Goal: Task Accomplishment & Management: Complete application form

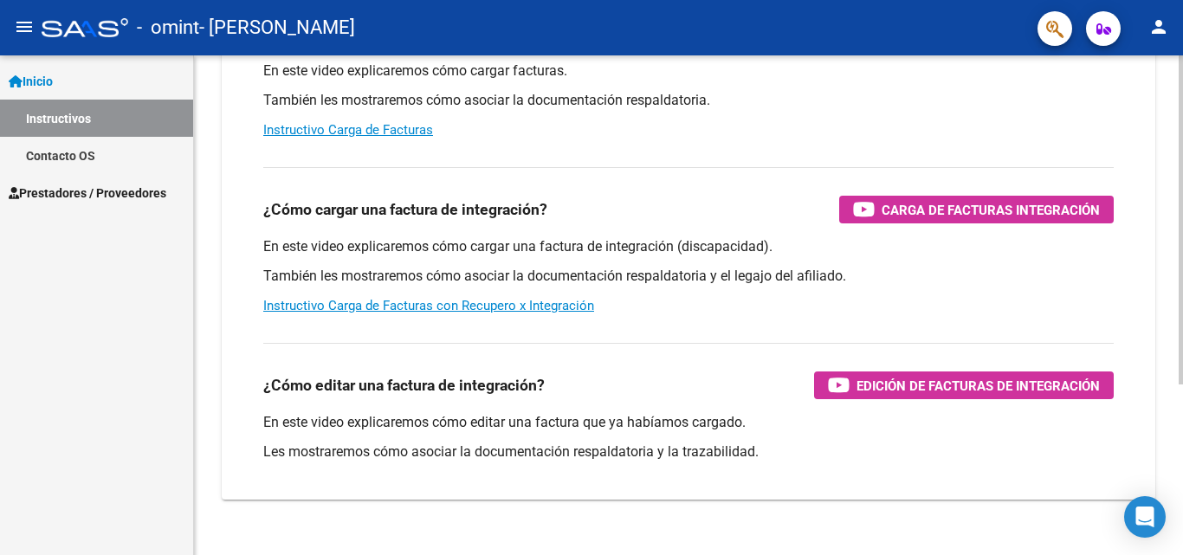
scroll to position [260, 0]
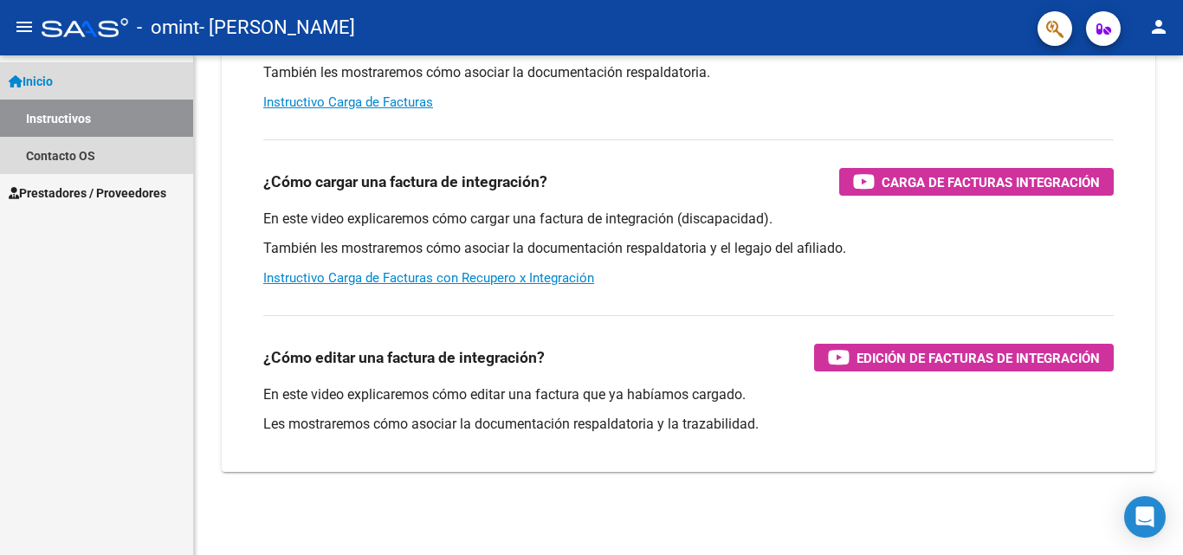
click at [67, 115] on link "Instructivos" at bounding box center [96, 118] width 193 height 37
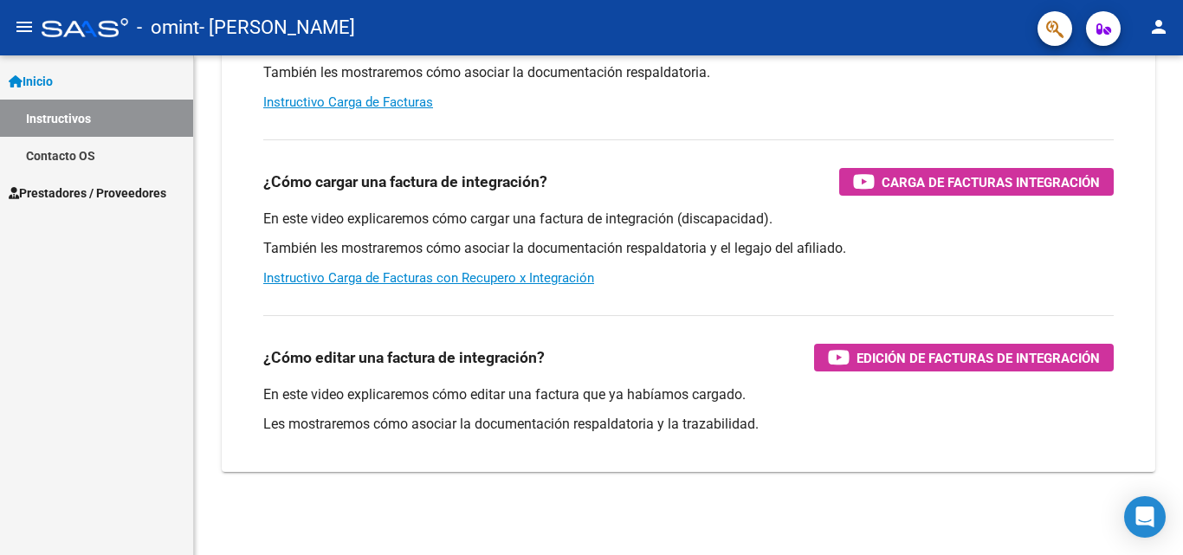
click at [110, 191] on span "Prestadores / Proveedores" at bounding box center [88, 193] width 158 height 19
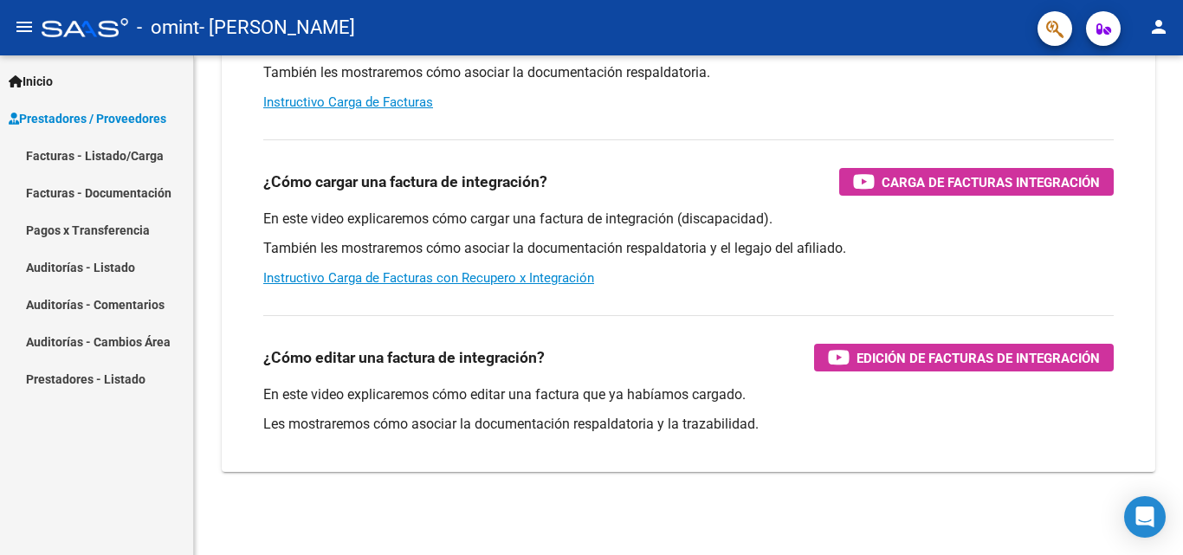
click at [100, 158] on link "Facturas - Listado/Carga" at bounding box center [96, 155] width 193 height 37
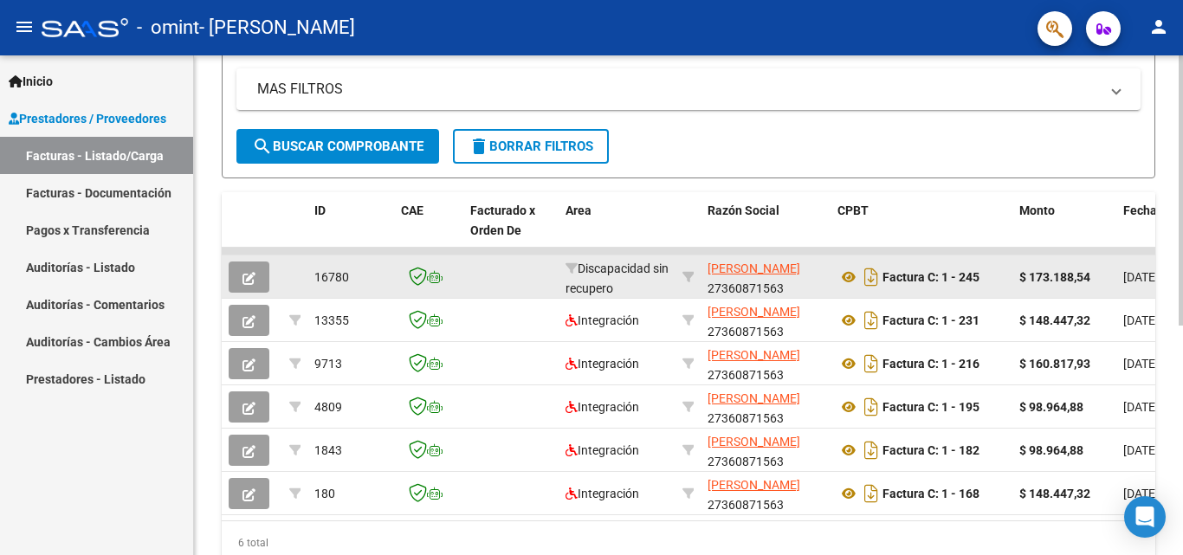
click at [253, 279] on icon "button" at bounding box center [249, 278] width 13 height 13
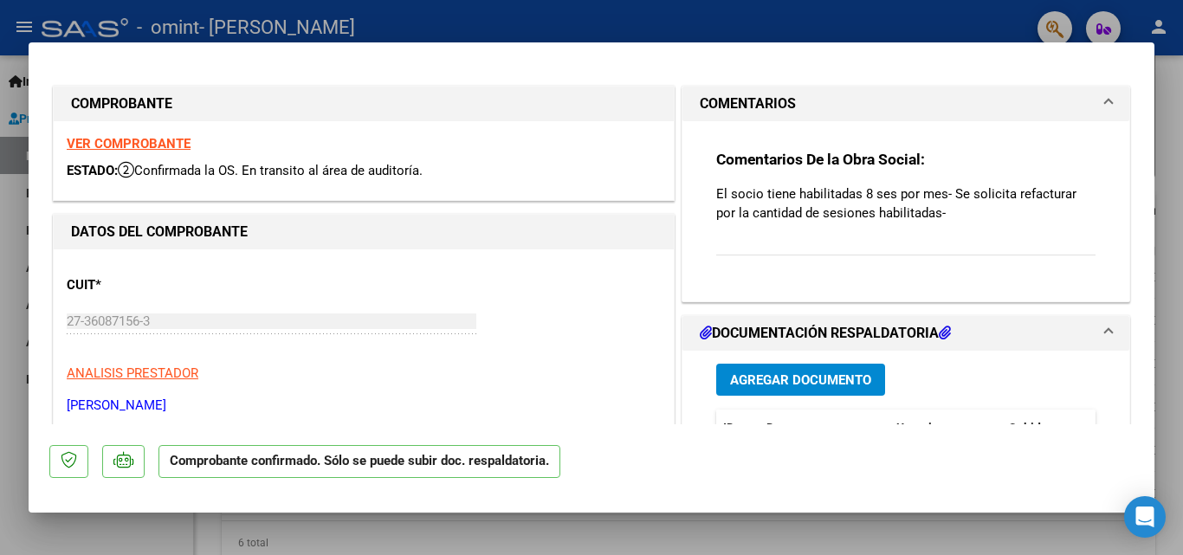
click at [147, 146] on strong "VER COMPROBANTE" at bounding box center [129, 144] width 124 height 16
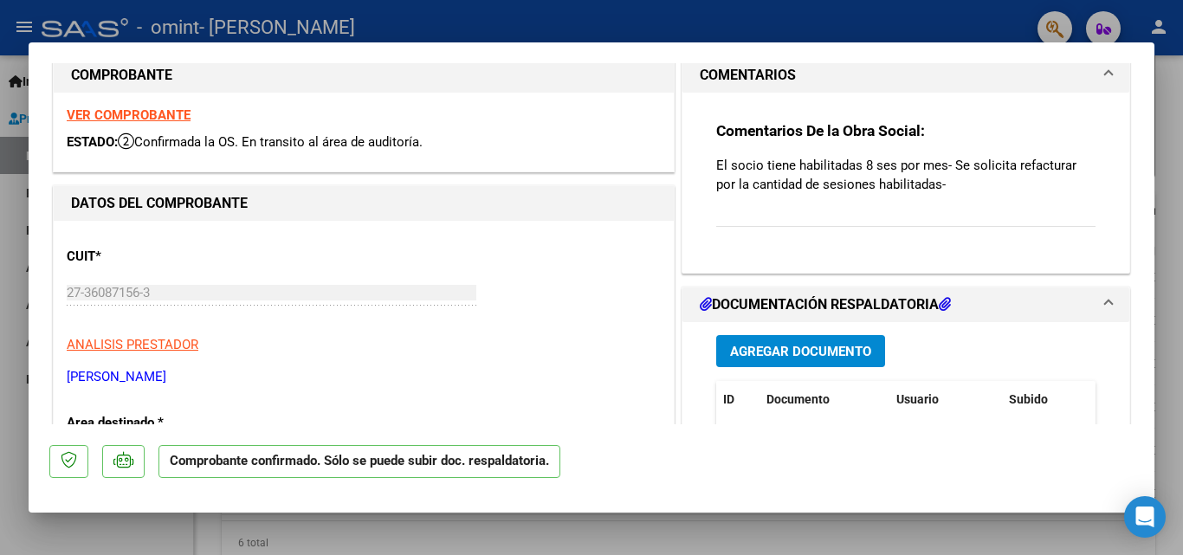
click at [1105, 73] on span at bounding box center [1108, 75] width 7 height 21
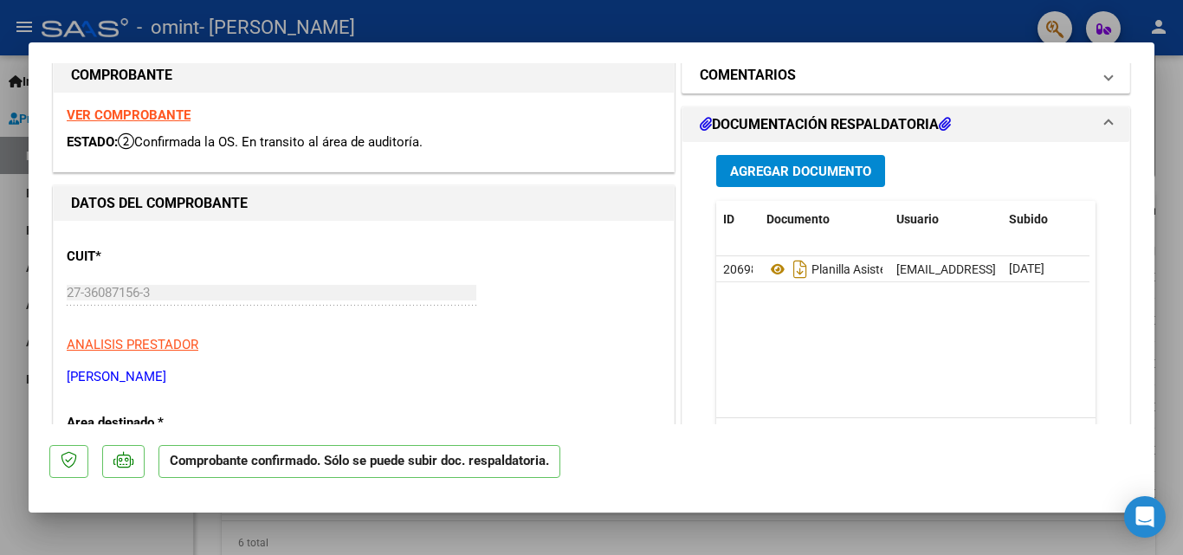
click at [1105, 73] on span at bounding box center [1108, 75] width 7 height 21
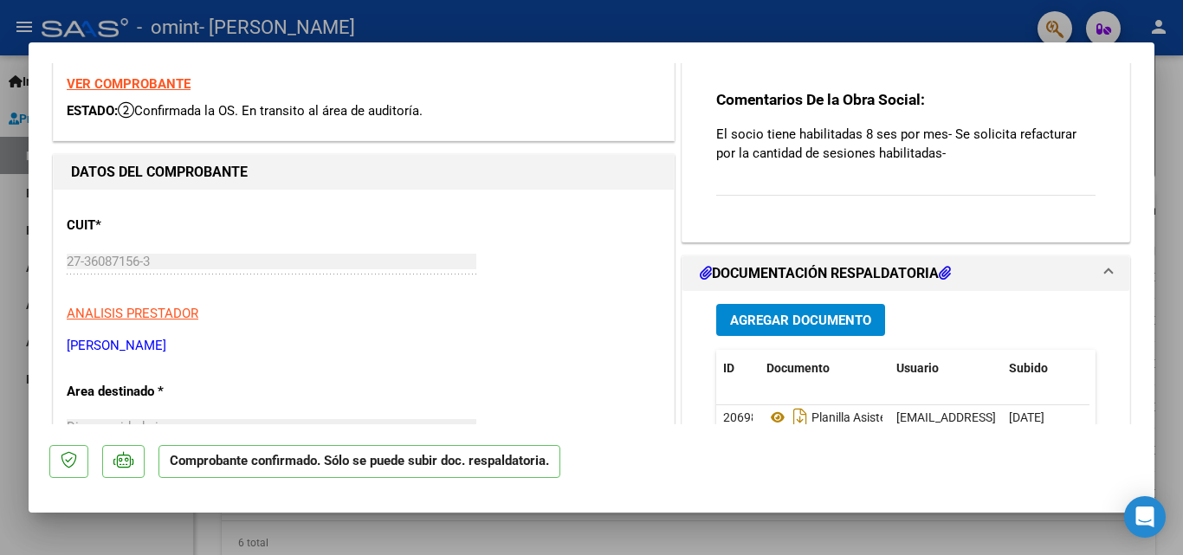
scroll to position [87, 0]
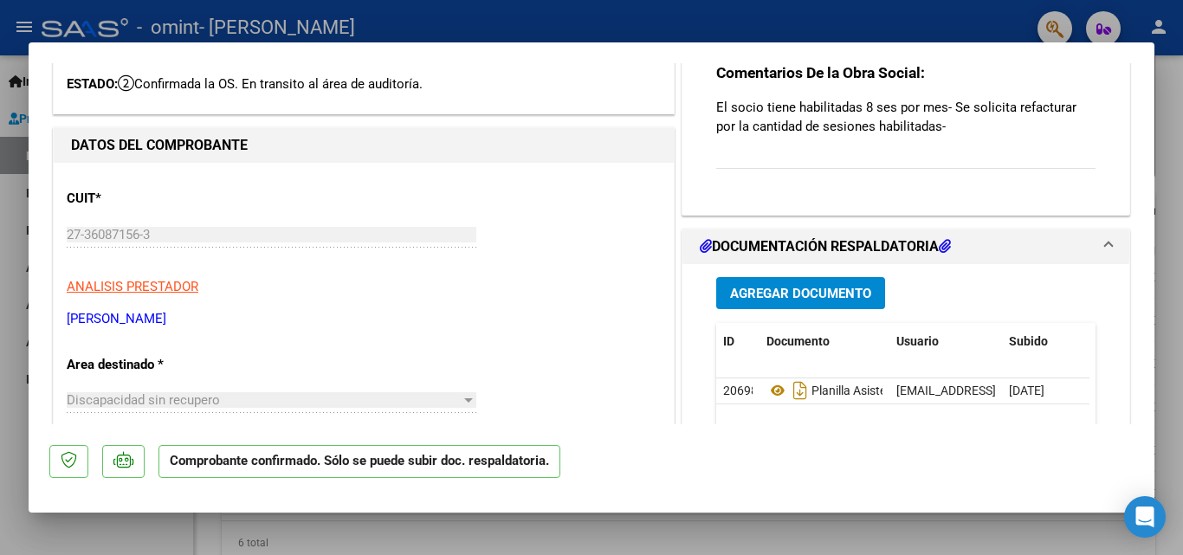
click at [1183, 260] on div at bounding box center [591, 277] width 1183 height 555
type input "$ 0,00"
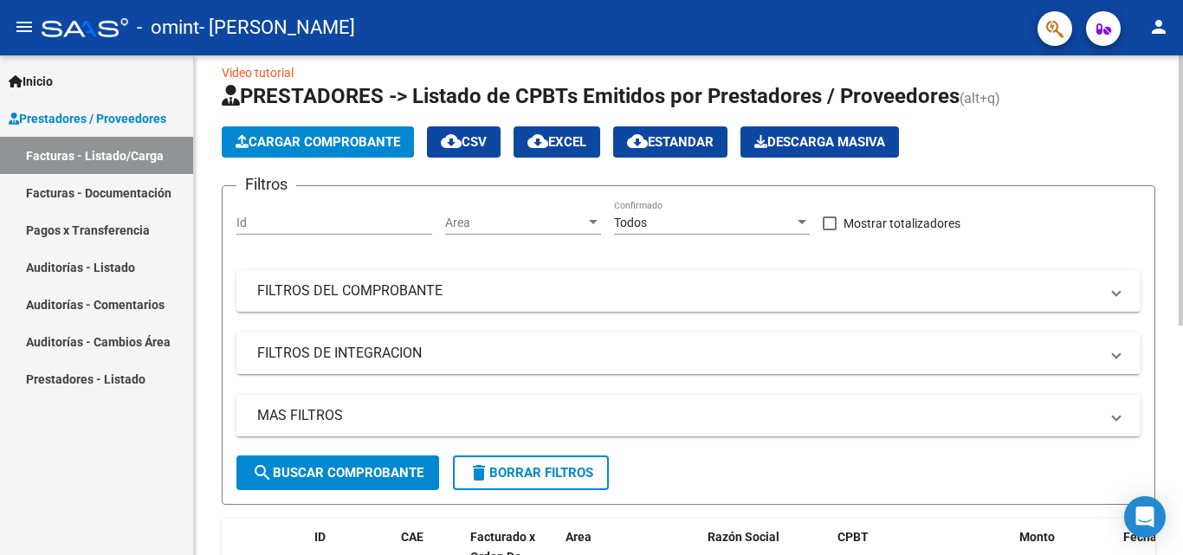
scroll to position [0, 0]
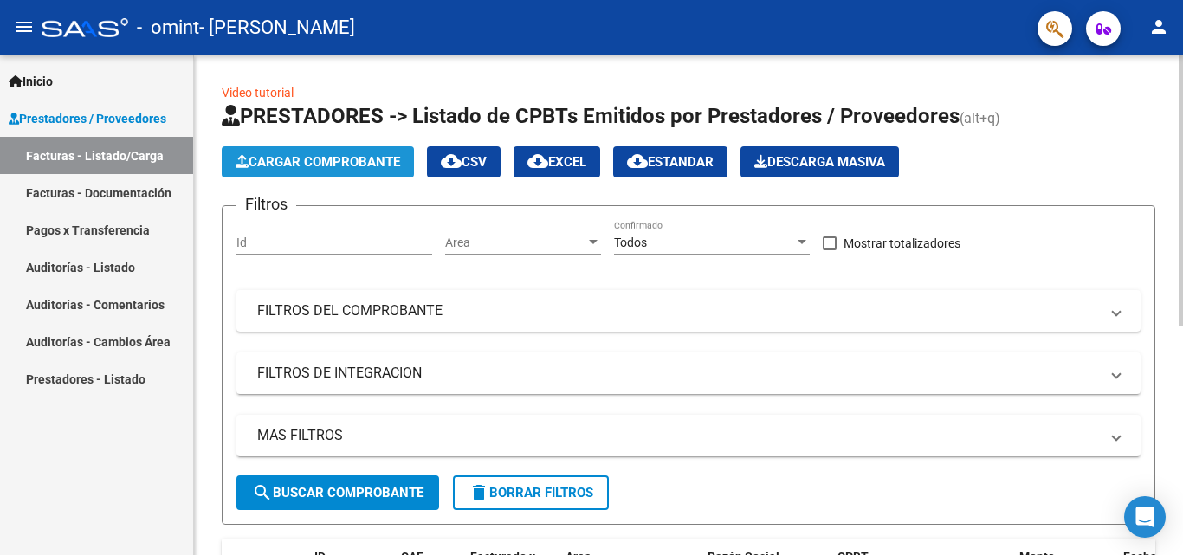
click at [346, 165] on span "Cargar Comprobante" at bounding box center [318, 162] width 165 height 16
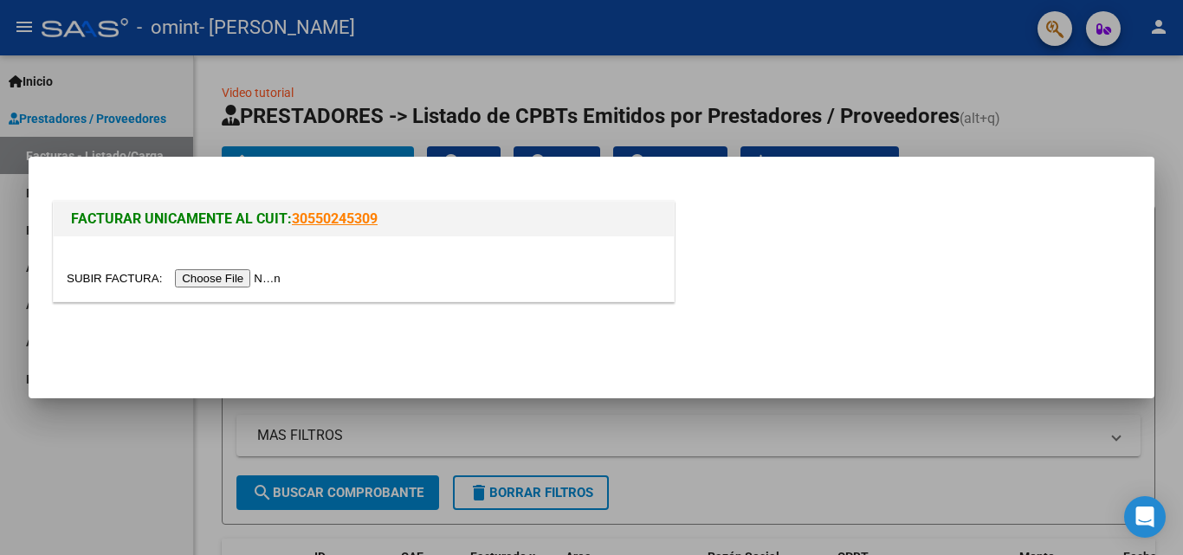
click at [254, 275] on input "file" at bounding box center [176, 278] width 219 height 18
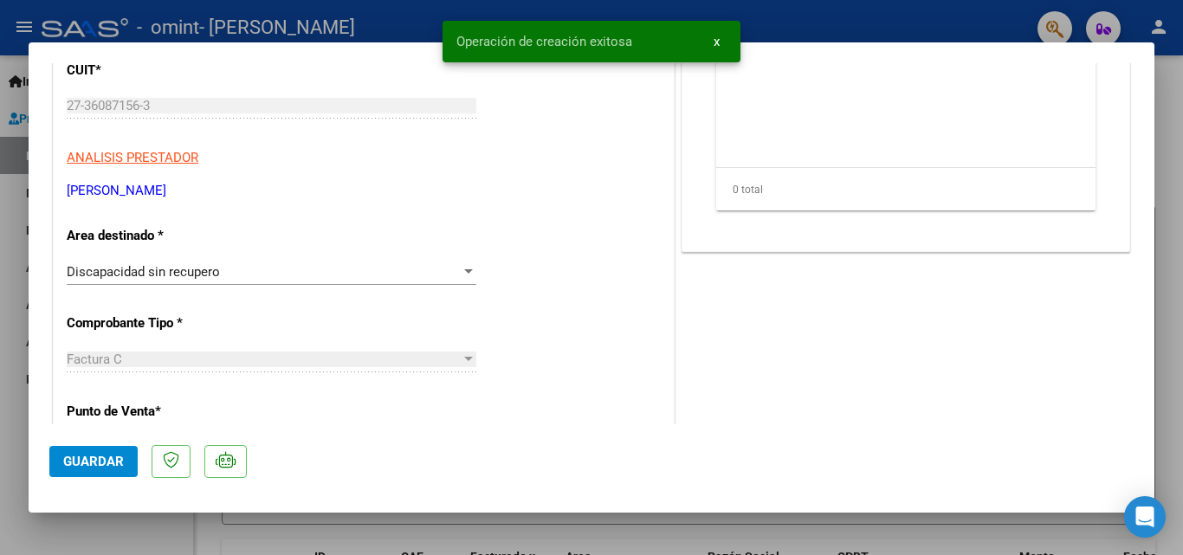
scroll to position [318, 0]
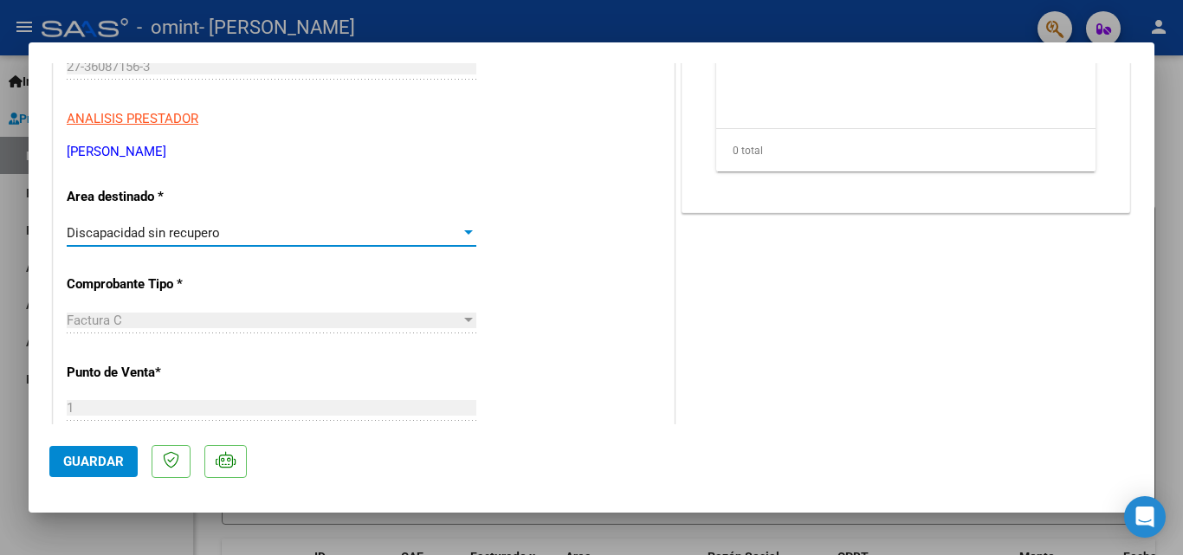
click at [468, 229] on div at bounding box center [469, 233] width 16 height 14
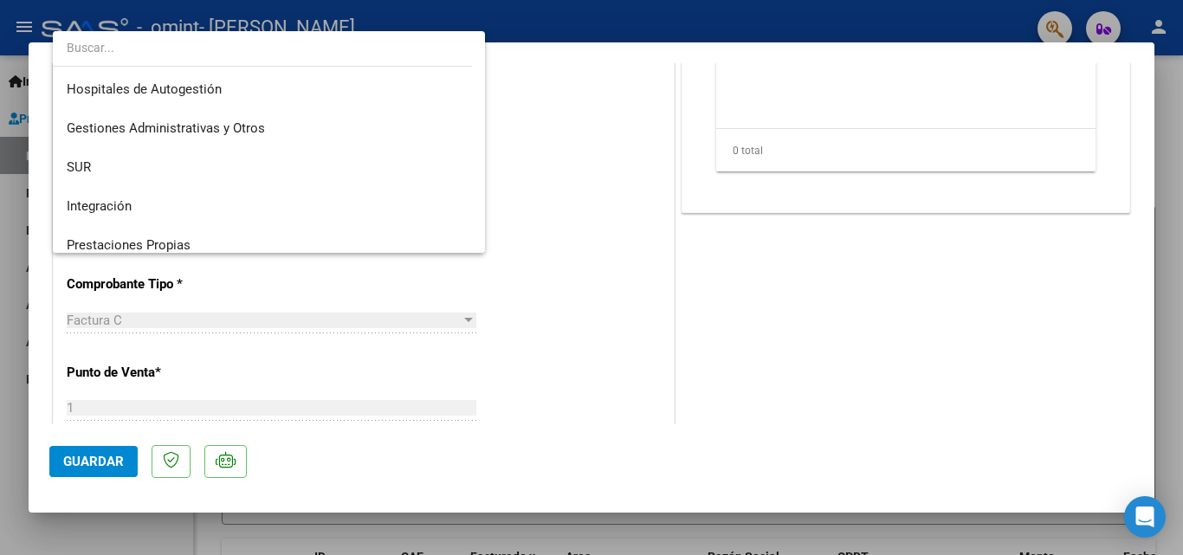
scroll to position [129, 0]
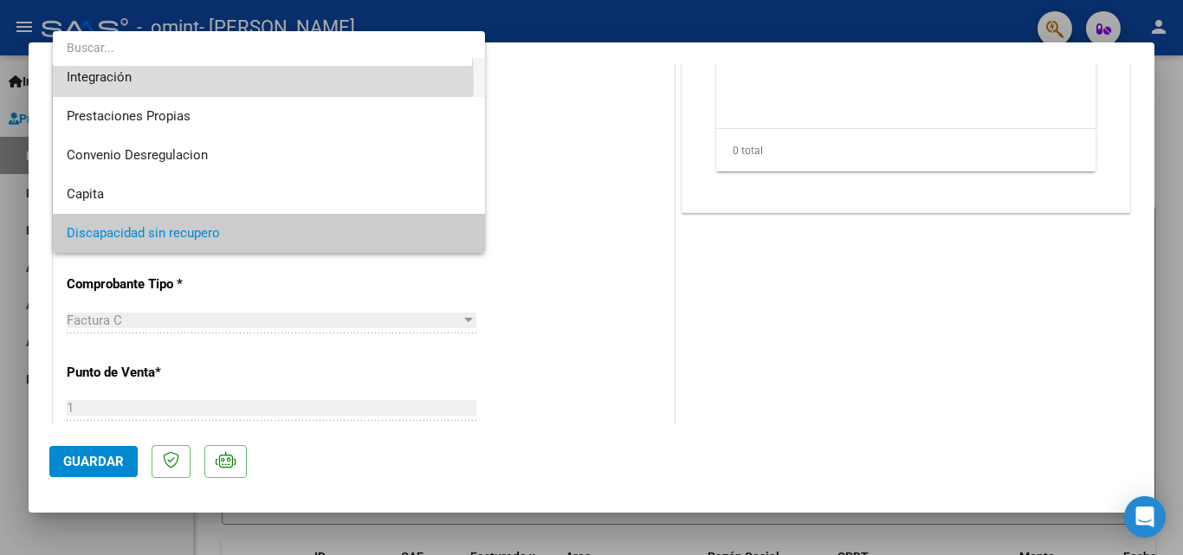
click at [197, 81] on span "Integración" at bounding box center [269, 77] width 405 height 39
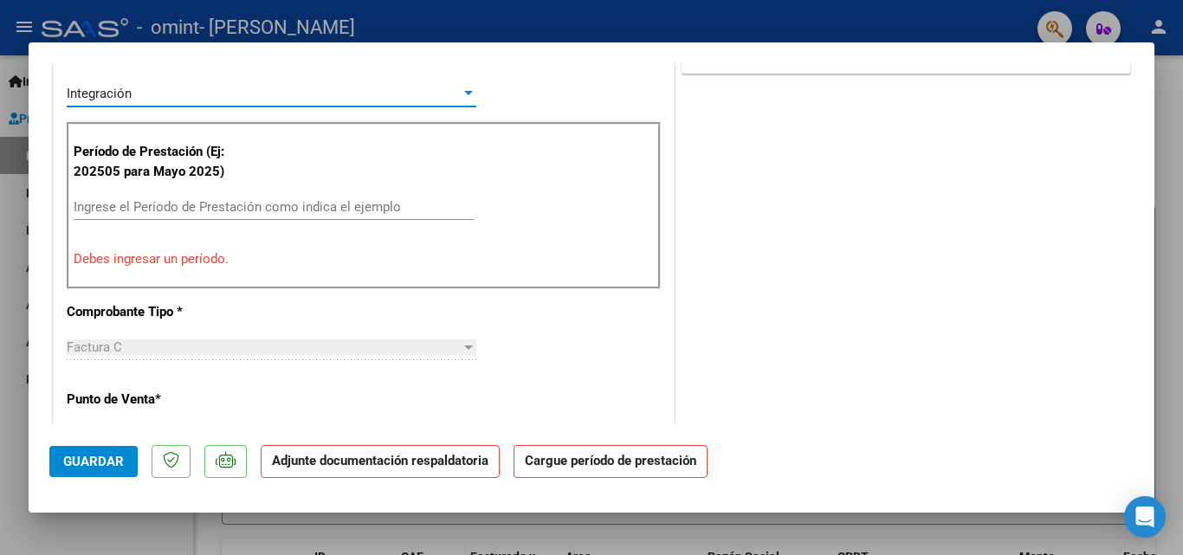
scroll to position [462, 0]
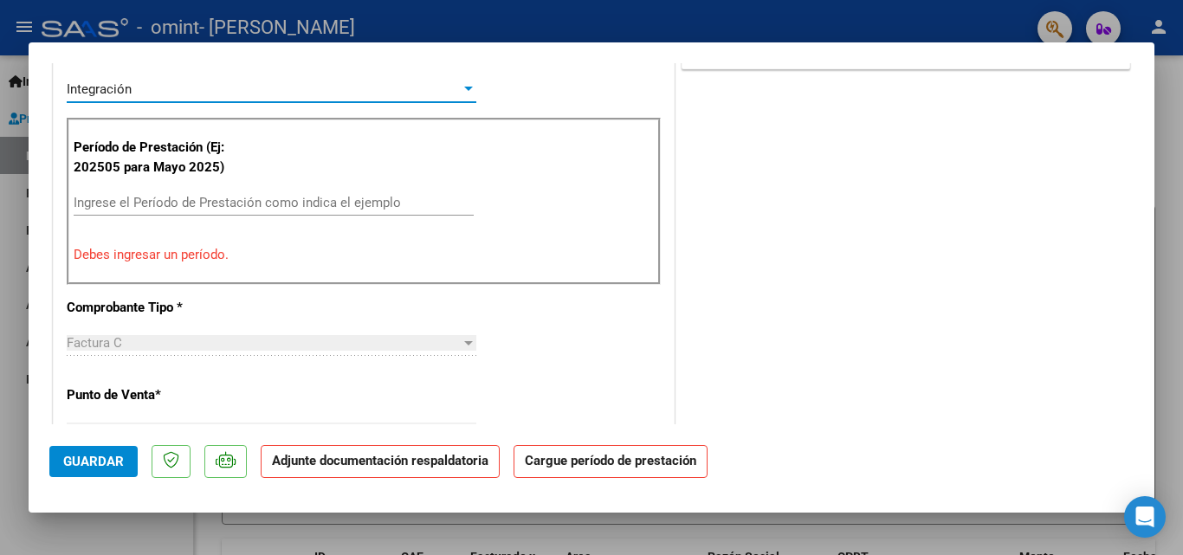
click at [212, 203] on input "Ingrese el Período de Prestación como indica el ejemplo" at bounding box center [274, 203] width 400 height 16
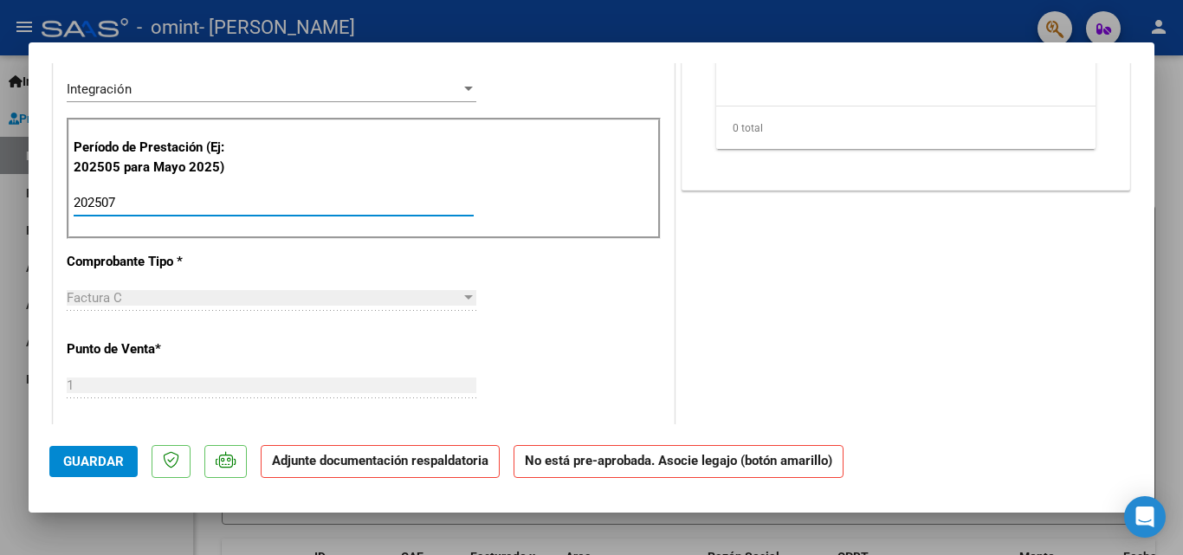
type input "202507"
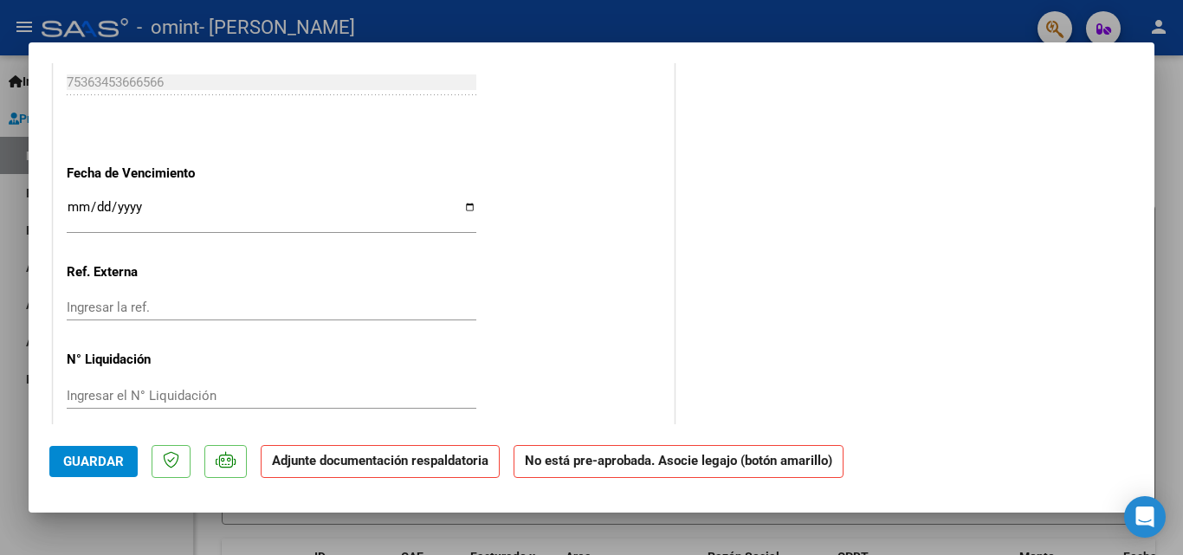
scroll to position [1144, 0]
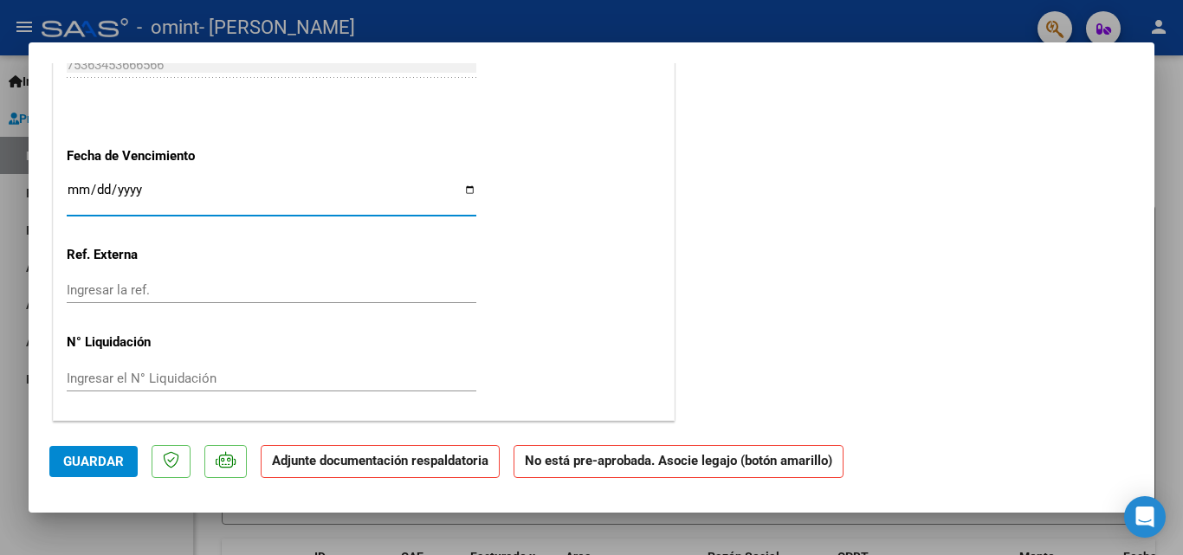
click at [462, 188] on input "Ingresar la fecha" at bounding box center [272, 197] width 410 height 28
type input "[DATE]"
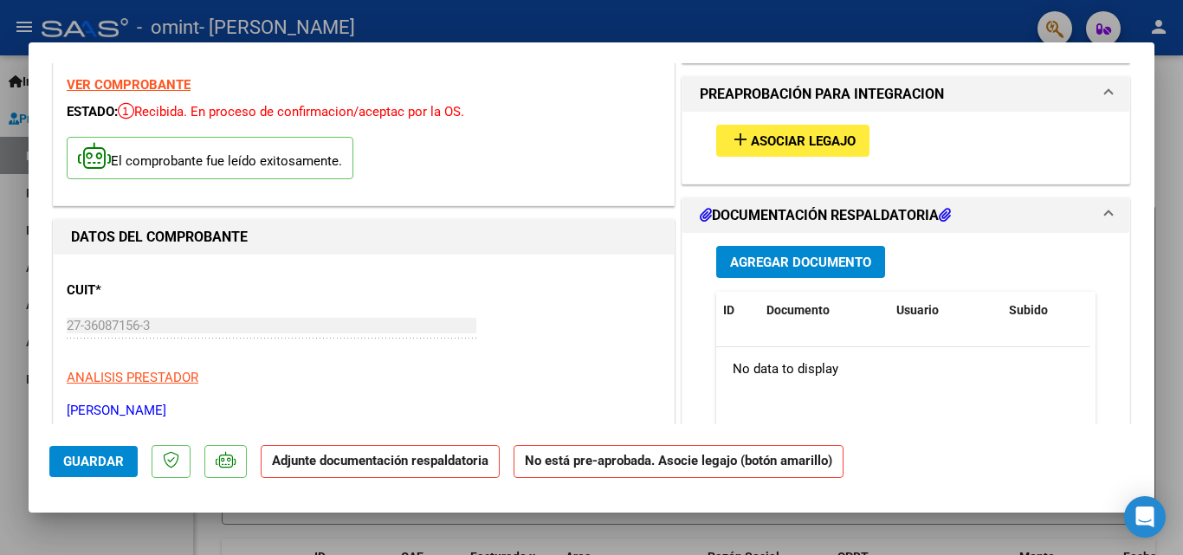
scroll to position [46, 0]
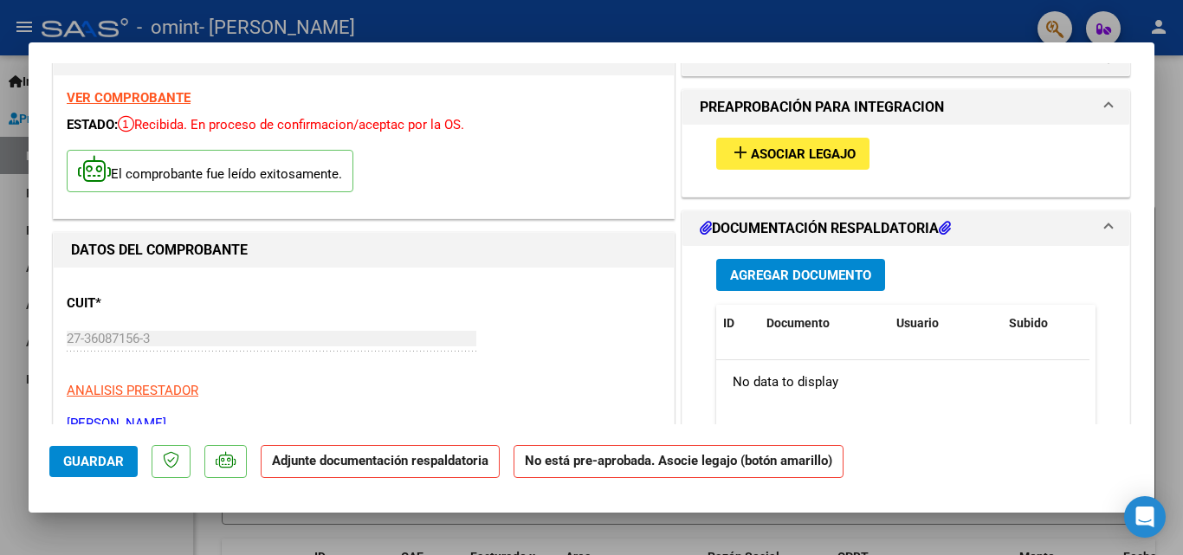
click at [762, 143] on button "add Asociar Legajo" at bounding box center [792, 154] width 153 height 32
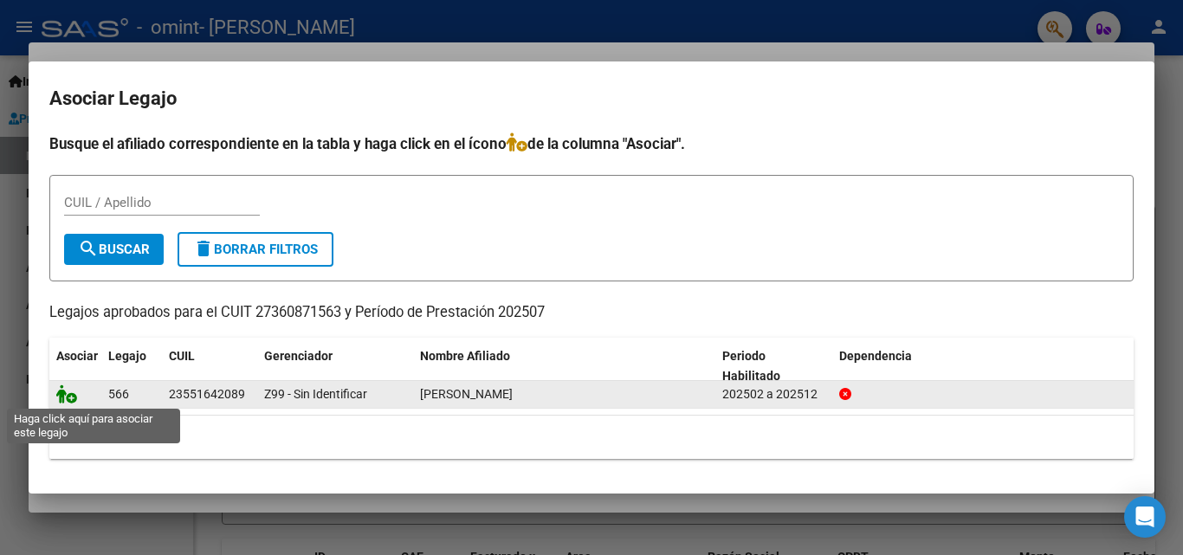
click at [60, 397] on icon at bounding box center [66, 394] width 21 height 19
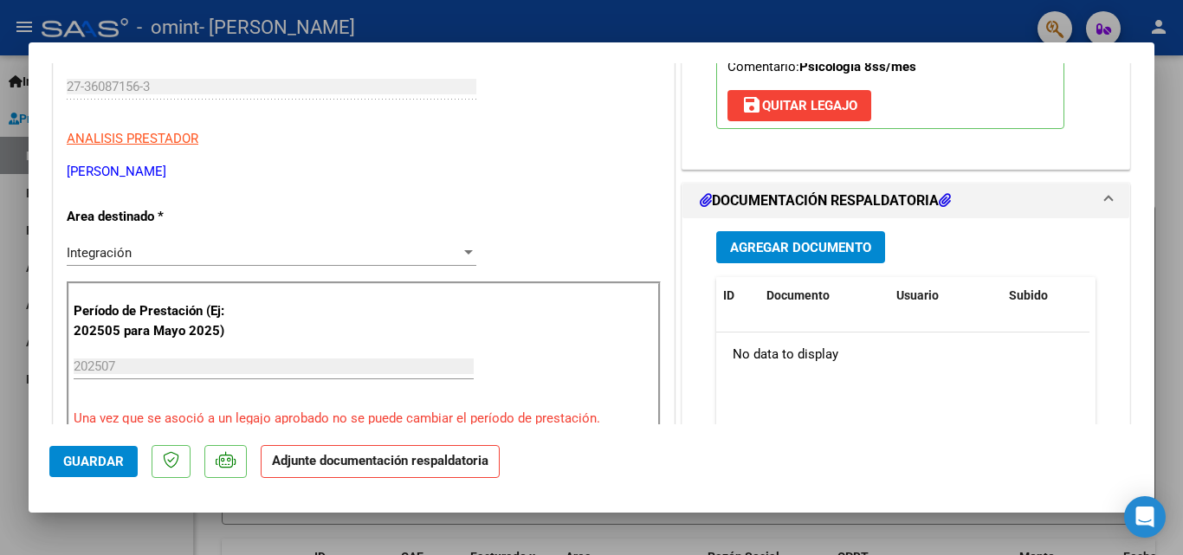
scroll to position [306, 0]
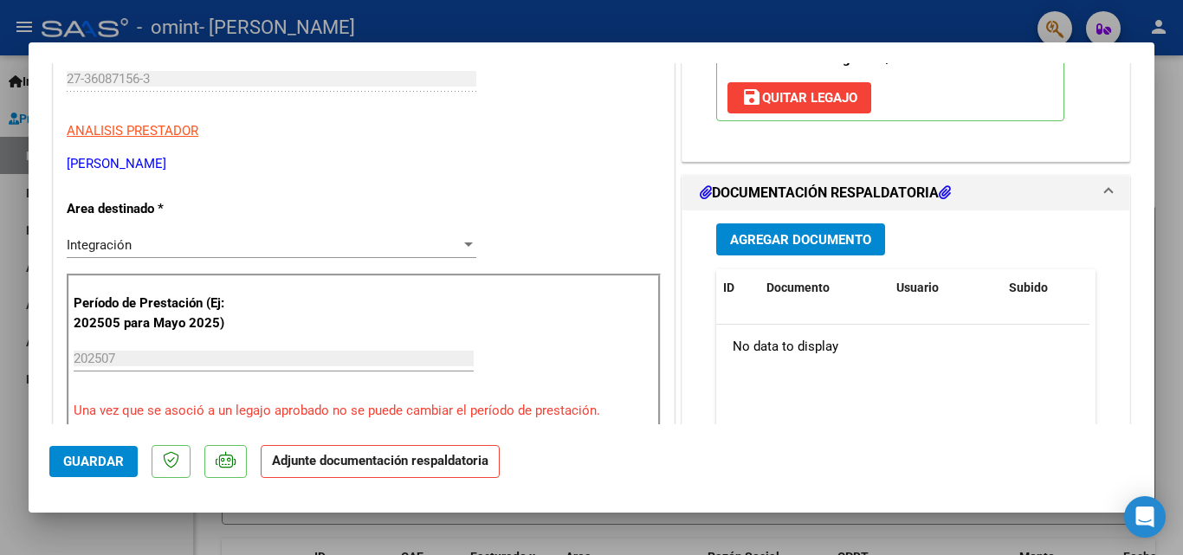
click at [746, 236] on span "Agregar Documento" at bounding box center [800, 240] width 141 height 16
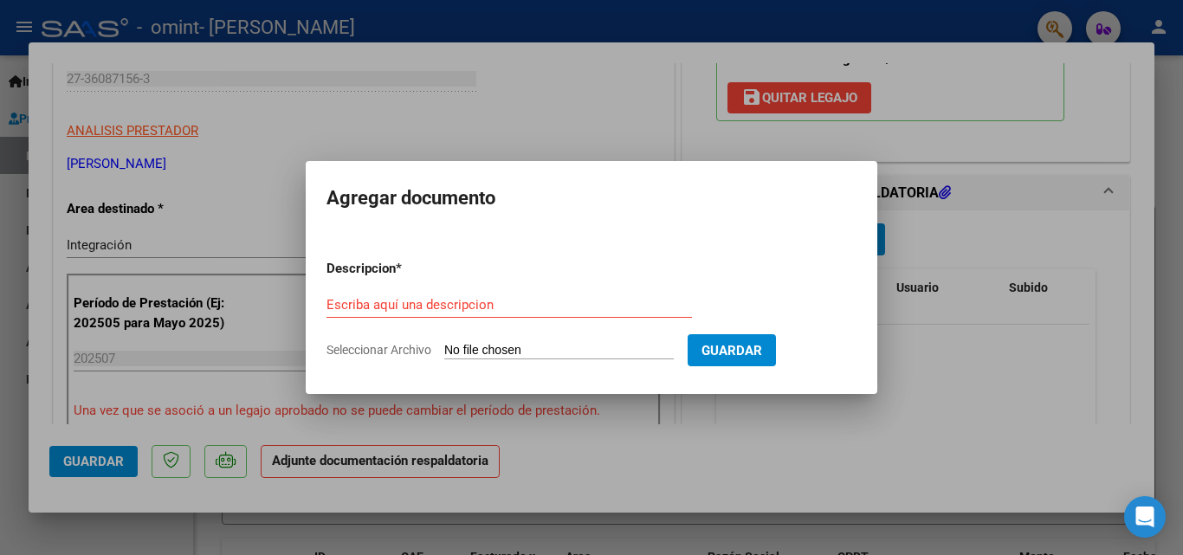
click at [572, 353] on input "Seleccionar Archivo" at bounding box center [559, 351] width 230 height 16
type input "C:\fakepath\20250805-1812.pdf"
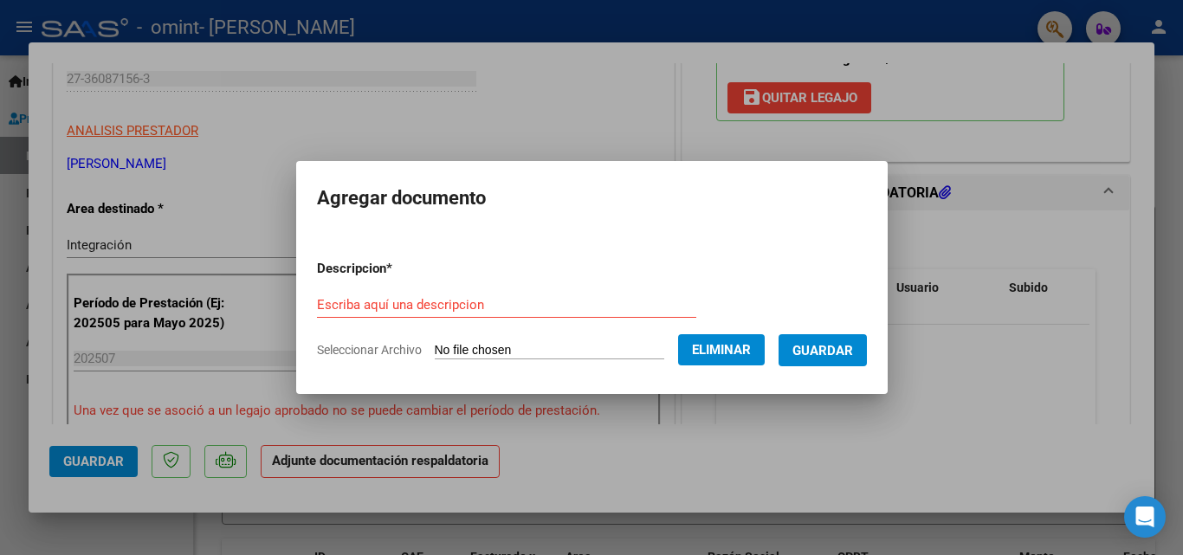
click at [853, 353] on span "Guardar" at bounding box center [823, 351] width 61 height 16
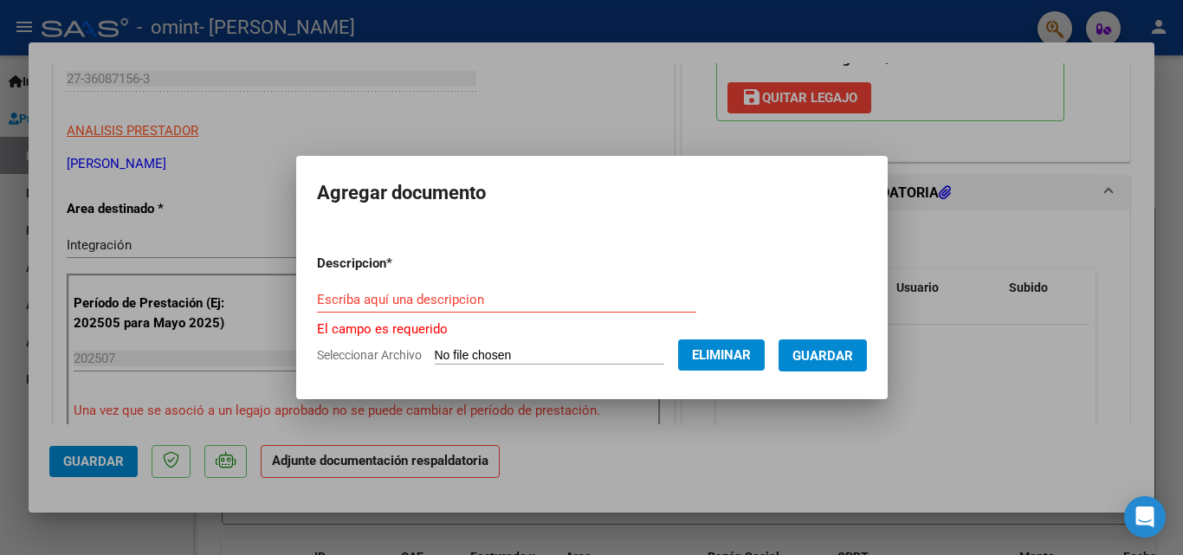
click at [424, 299] on input "Escriba aquí una descripcion" at bounding box center [506, 300] width 379 height 16
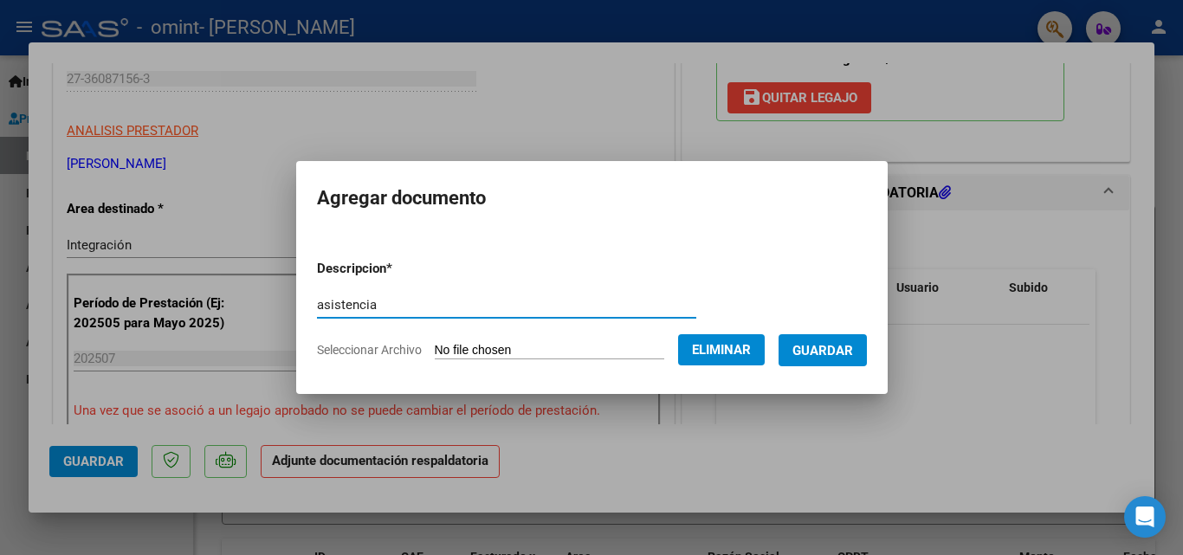
type input "asistencia"
click at [839, 348] on span "Guardar" at bounding box center [823, 351] width 61 height 16
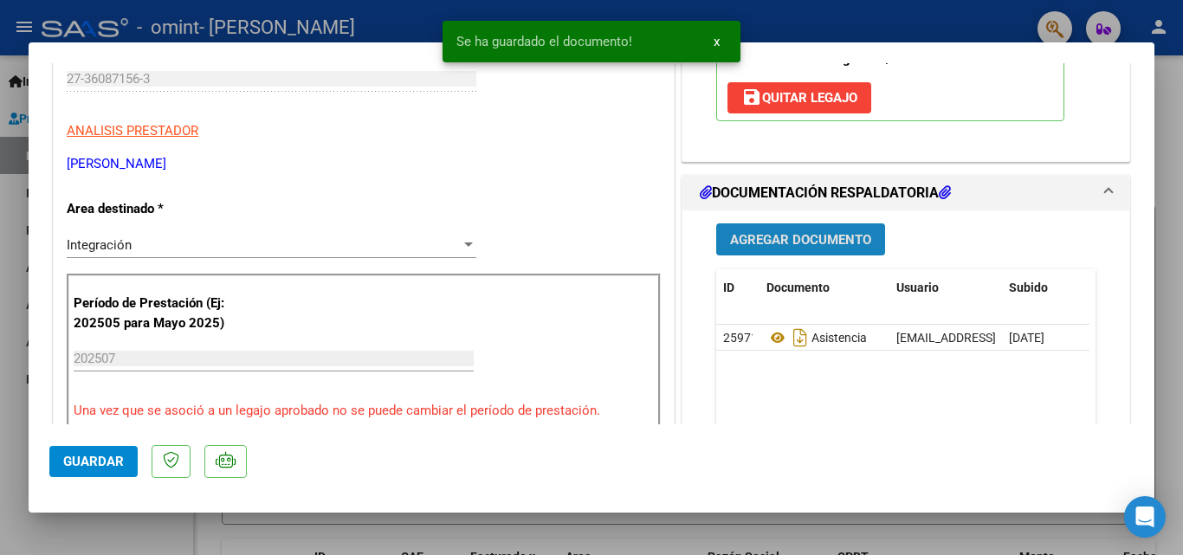
click at [791, 241] on span "Agregar Documento" at bounding box center [800, 240] width 141 height 16
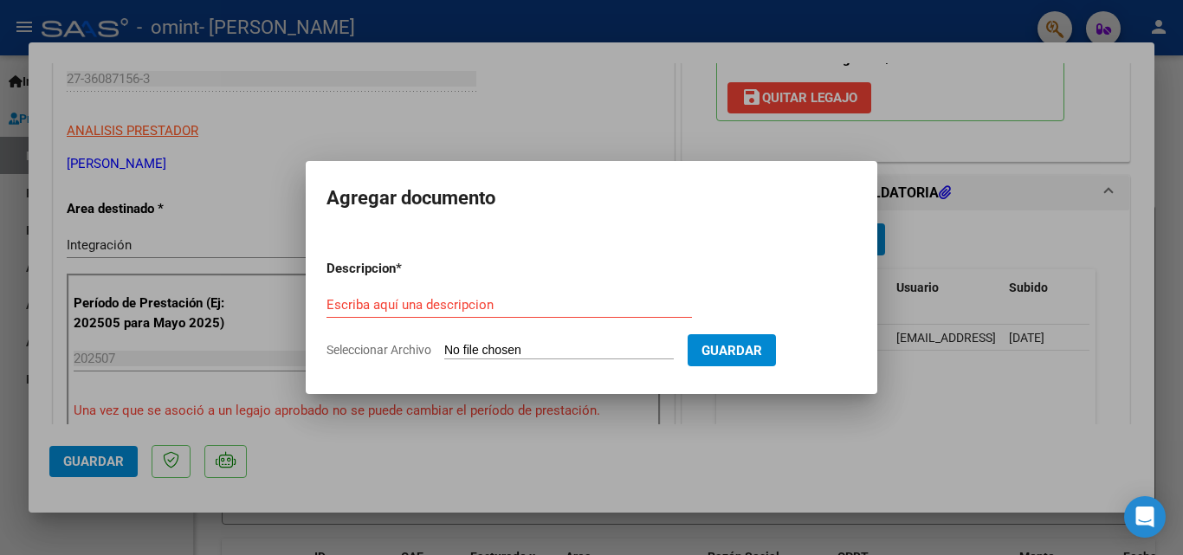
click at [614, 352] on input "Seleccionar Archivo" at bounding box center [559, 351] width 230 height 16
click at [744, 359] on button "Guardar" at bounding box center [732, 350] width 88 height 32
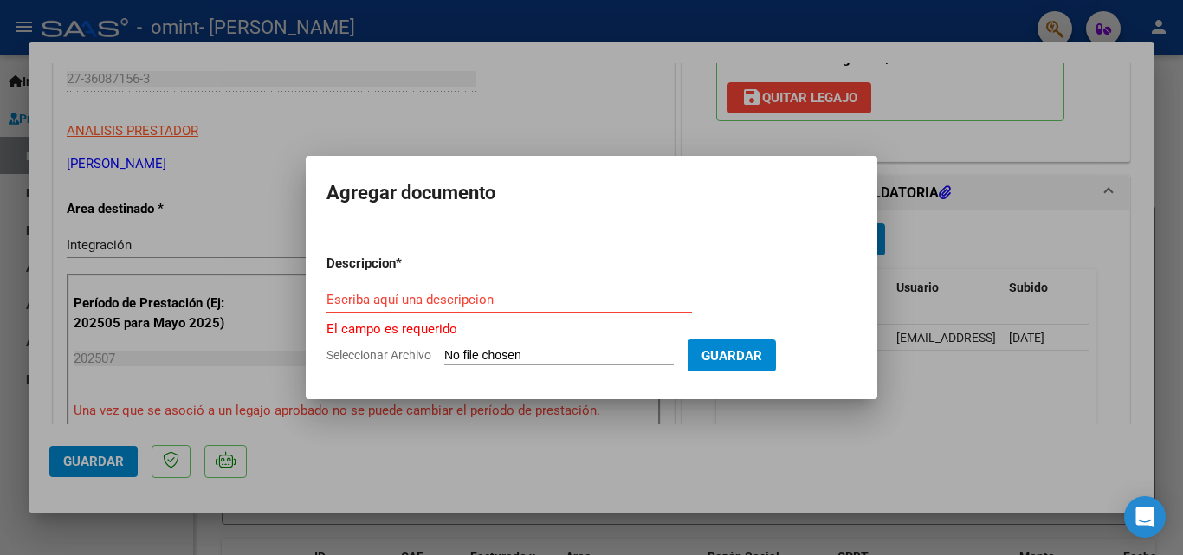
click at [287, 155] on div at bounding box center [591, 277] width 1183 height 555
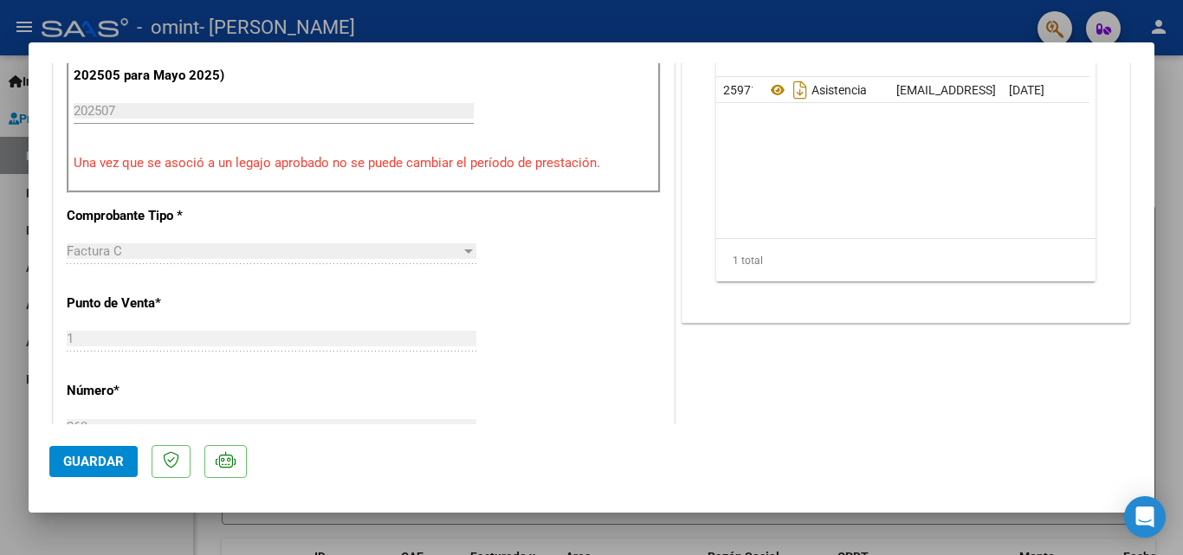
scroll to position [566, 0]
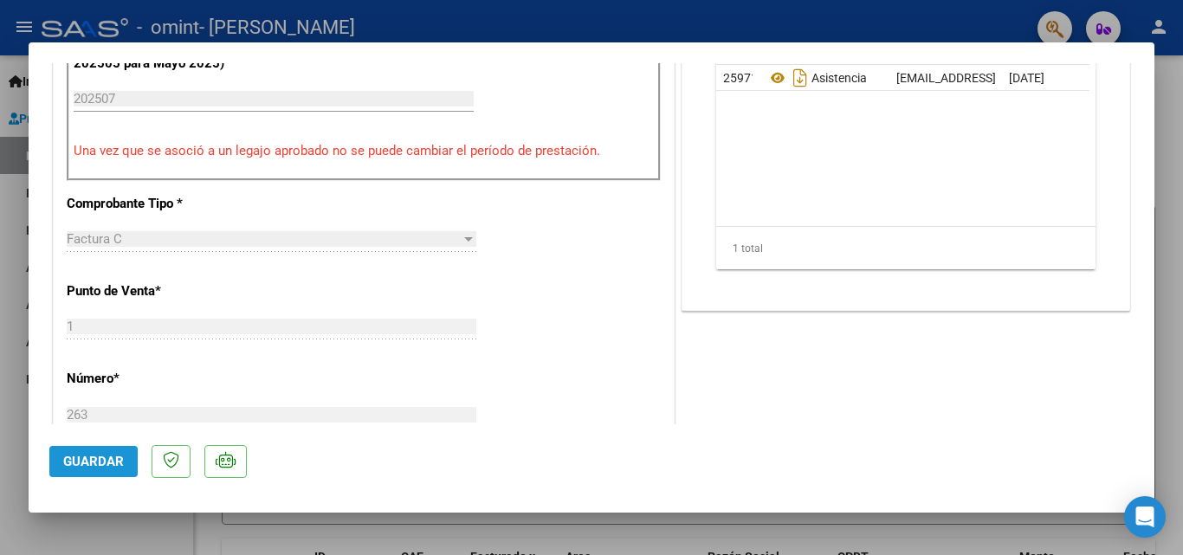
click at [79, 467] on span "Guardar" at bounding box center [93, 462] width 61 height 16
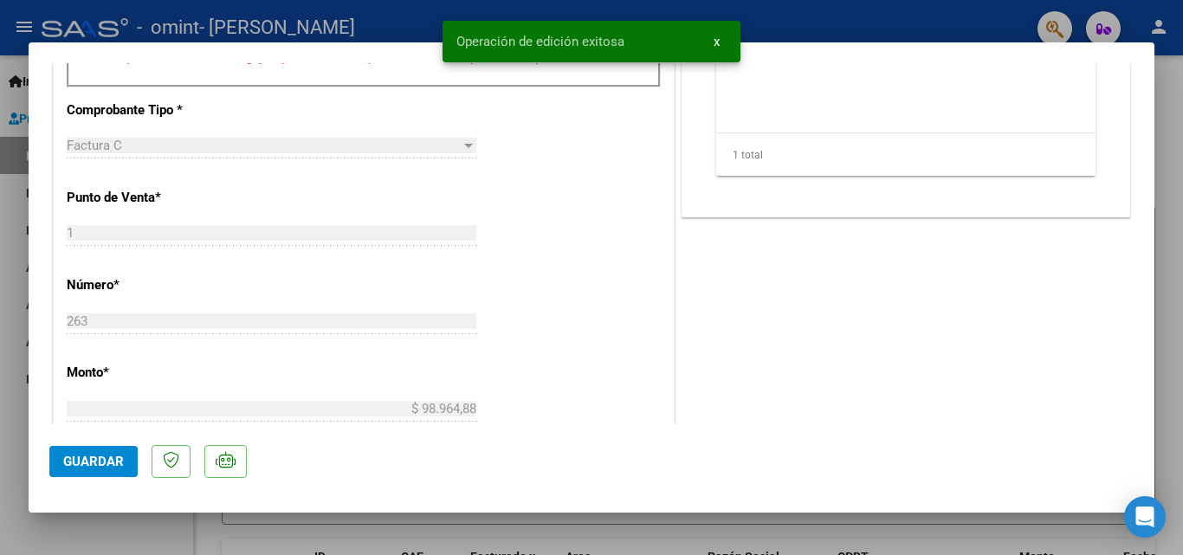
scroll to position [682, 0]
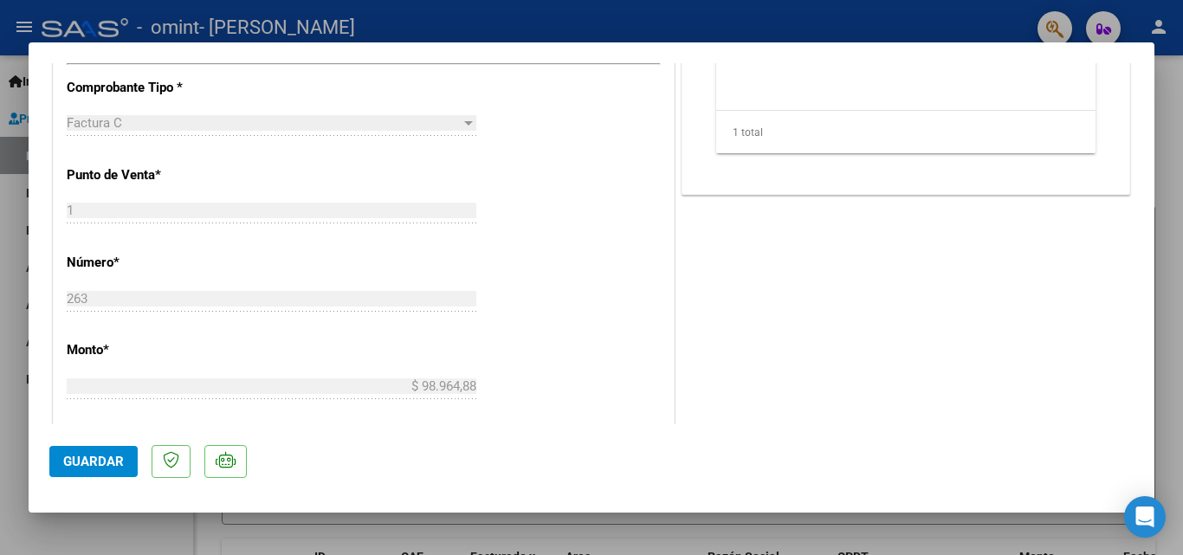
click at [782, 535] on div at bounding box center [591, 277] width 1183 height 555
type input "$ 0,00"
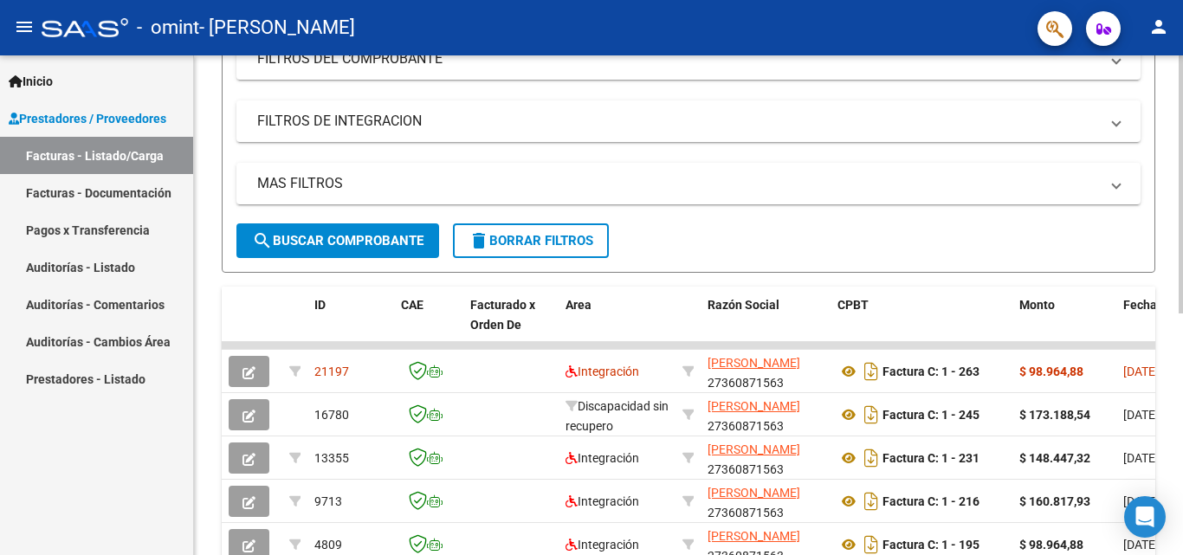
scroll to position [260, 0]
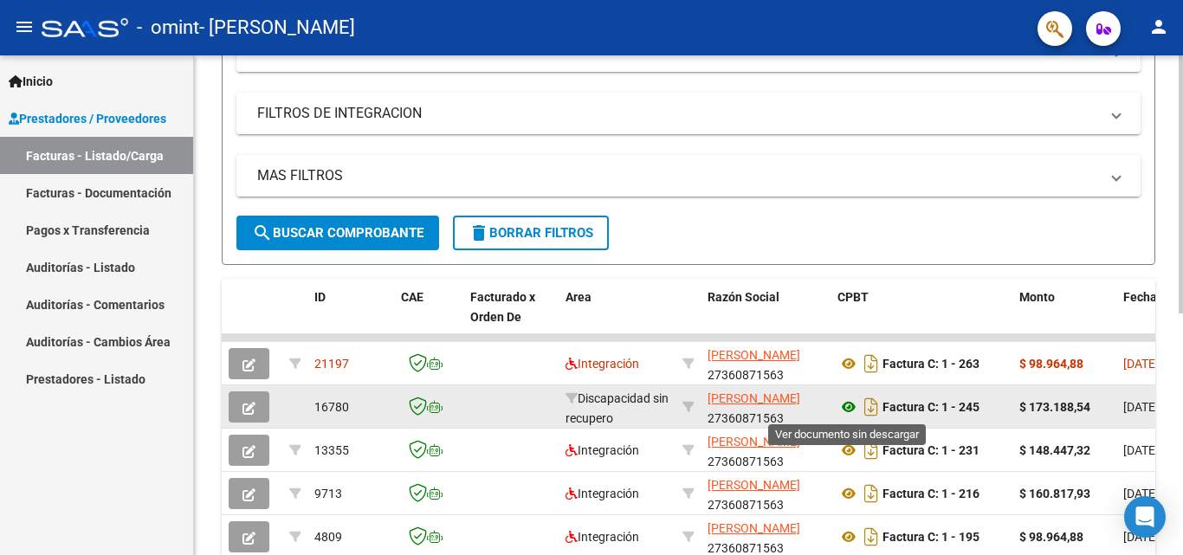
click at [847, 406] on icon at bounding box center [849, 407] width 23 height 21
